Goal: Find specific page/section: Find specific page/section

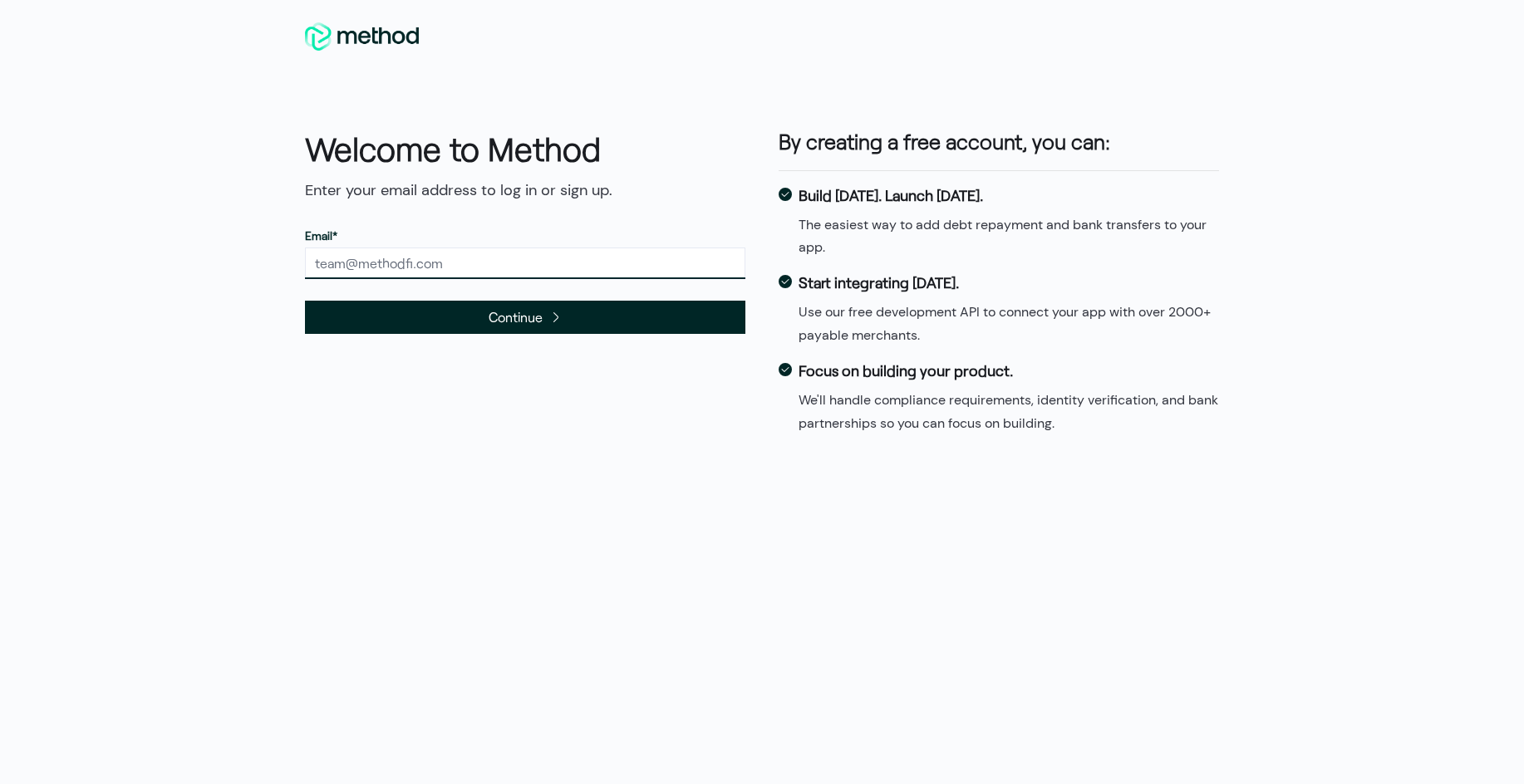
click at [380, 261] on input "text" at bounding box center [525, 263] width 441 height 31
type input "[PERSON_NAME][EMAIL_ADDRESS][DOMAIN_NAME]"
click at [421, 322] on span "Continue" at bounding box center [525, 316] width 441 height 33
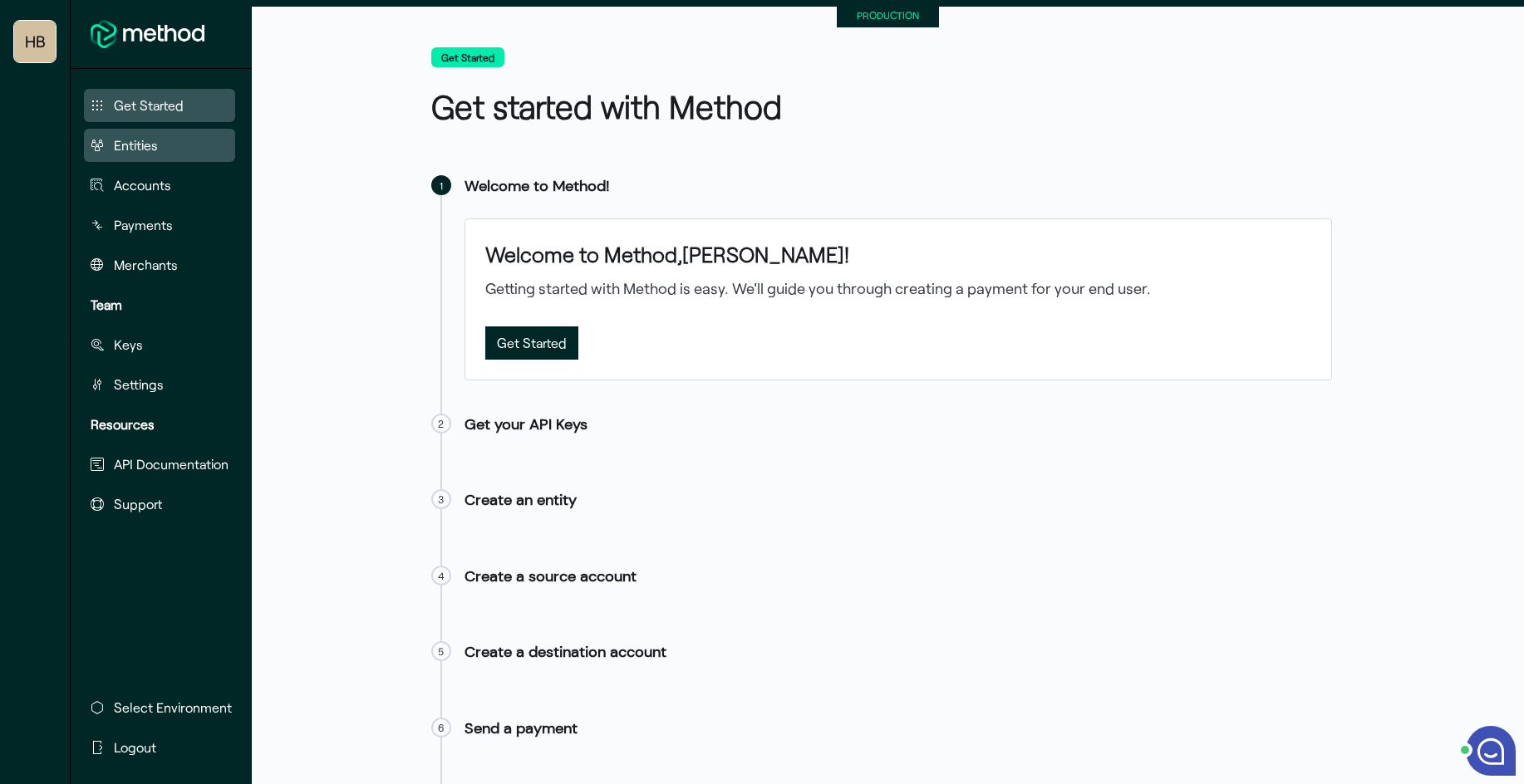
click at [136, 143] on span "Entities" at bounding box center [136, 145] width 44 height 20
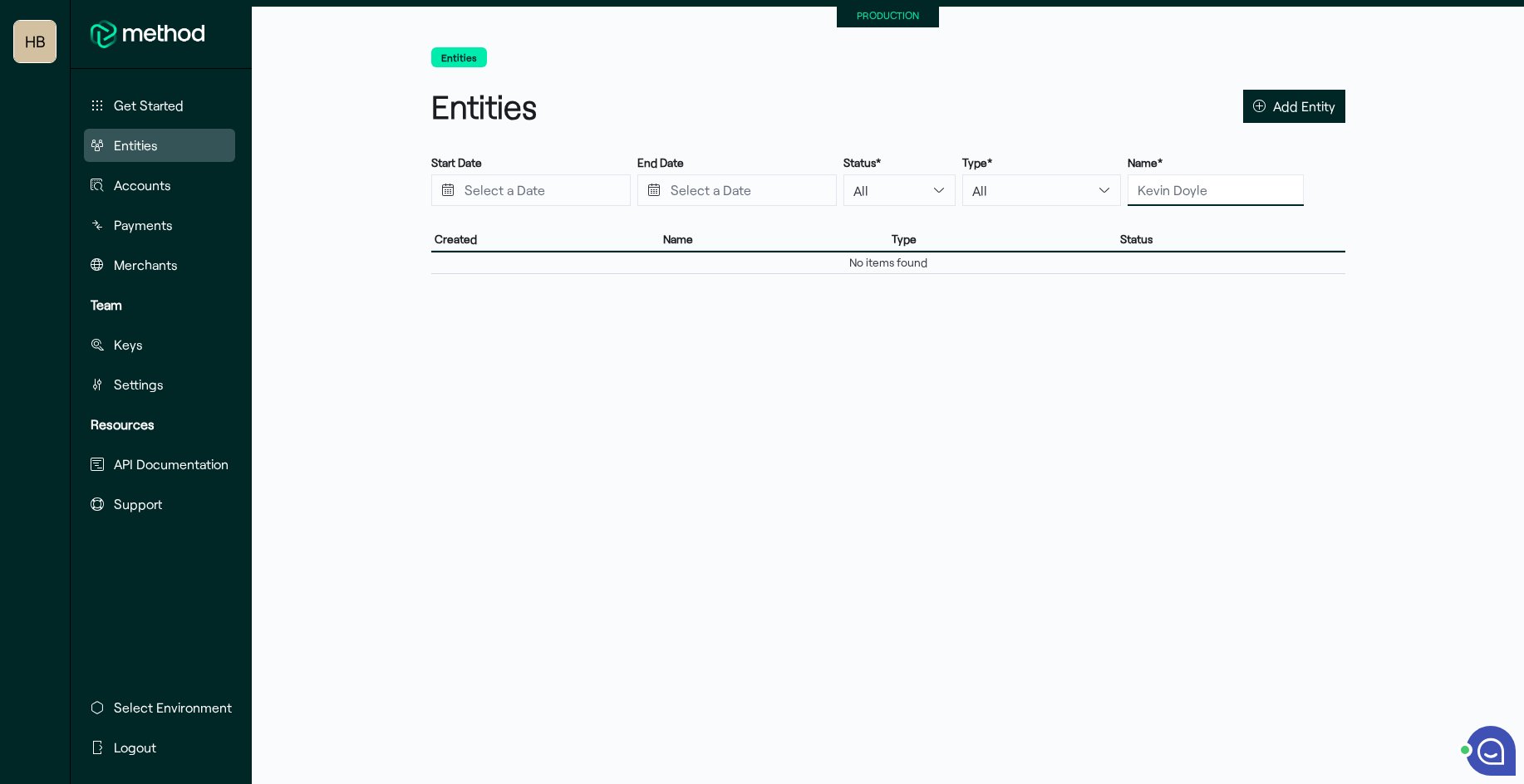
click at [1128, 190] on input "text" at bounding box center [1216, 190] width 177 height 31
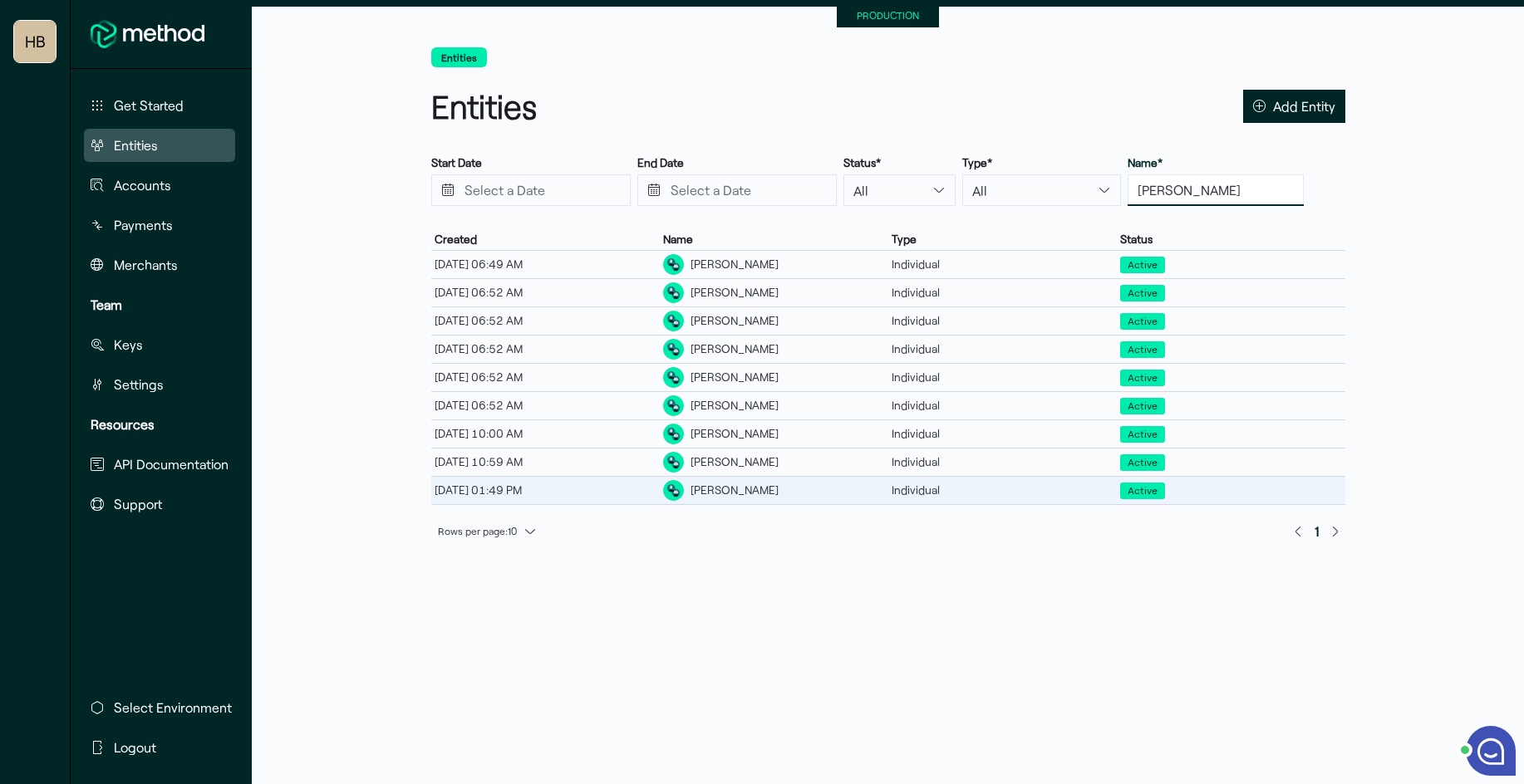
type input "lauren n"
click at [747, 490] on div "Lauren Neth" at bounding box center [734, 490] width 88 height 18
